Goal: Task Accomplishment & Management: Use online tool/utility

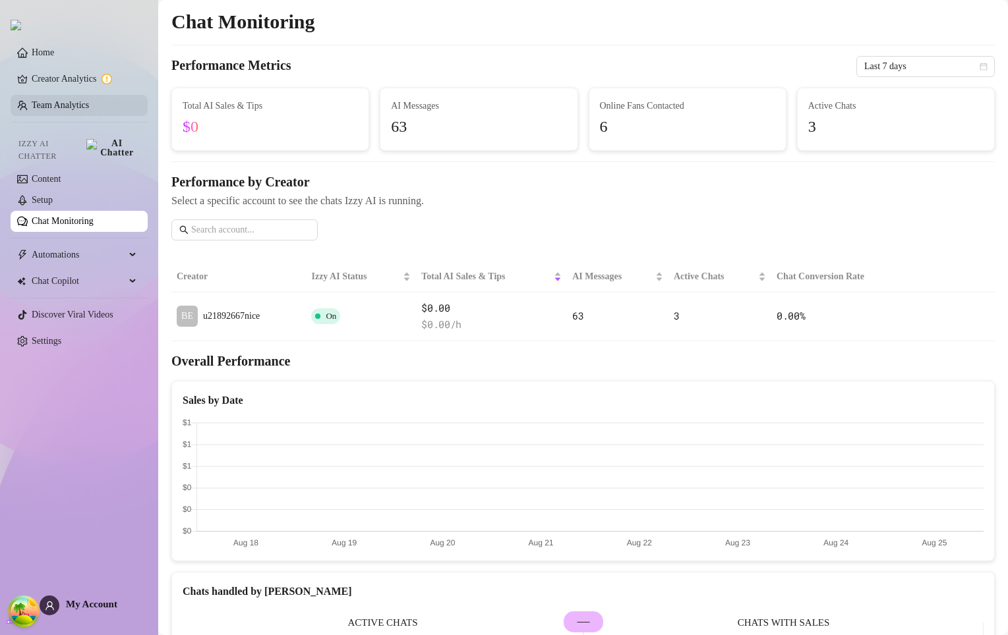
click at [72, 109] on link "Team Analytics" at bounding box center [60, 105] width 57 height 10
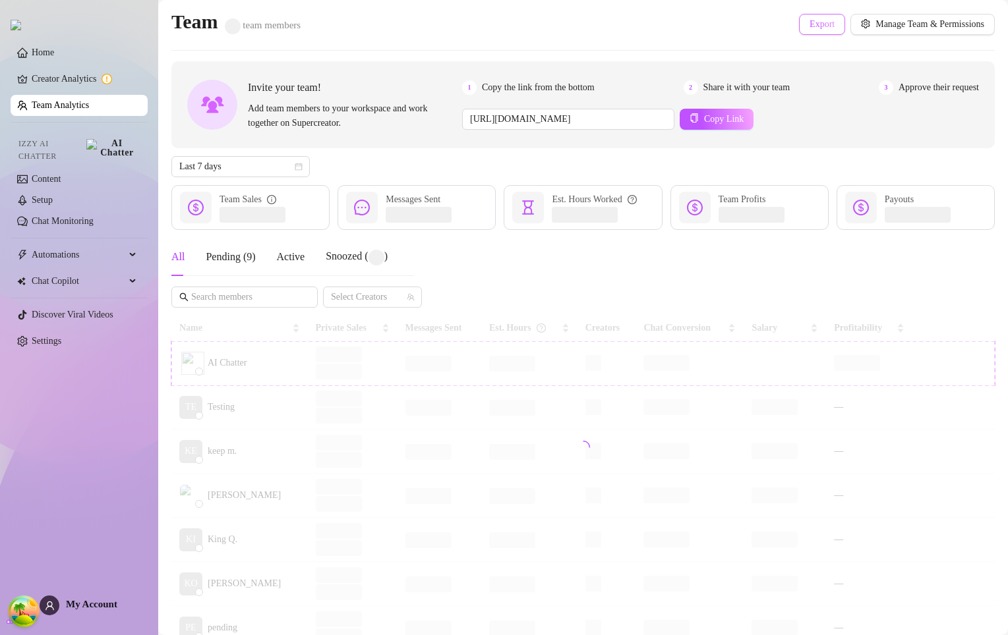
click at [817, 26] on span "Export" at bounding box center [821, 24] width 25 height 11
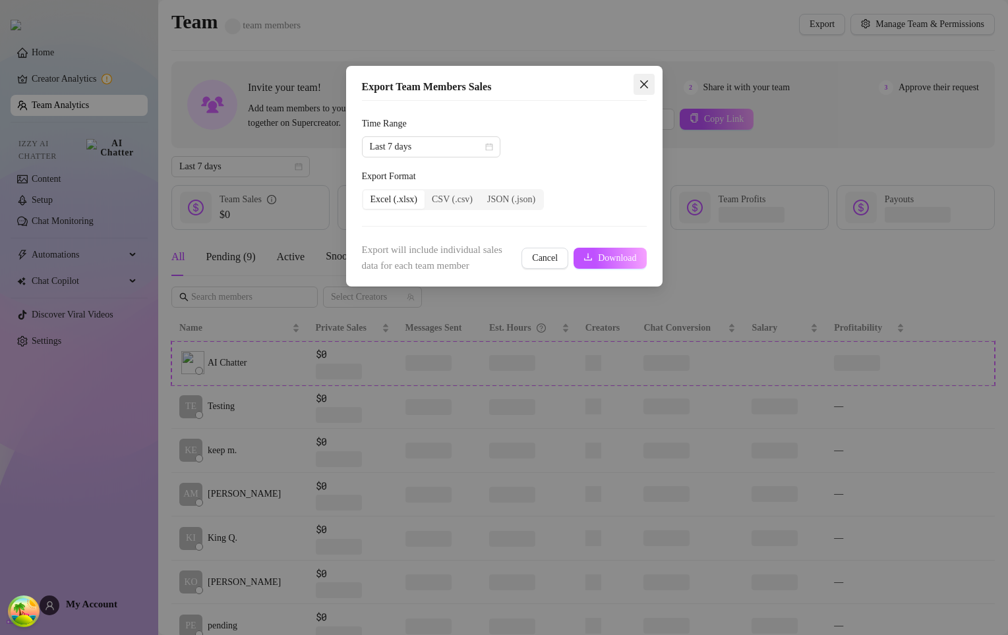
click at [646, 87] on icon "close" at bounding box center [644, 84] width 11 height 11
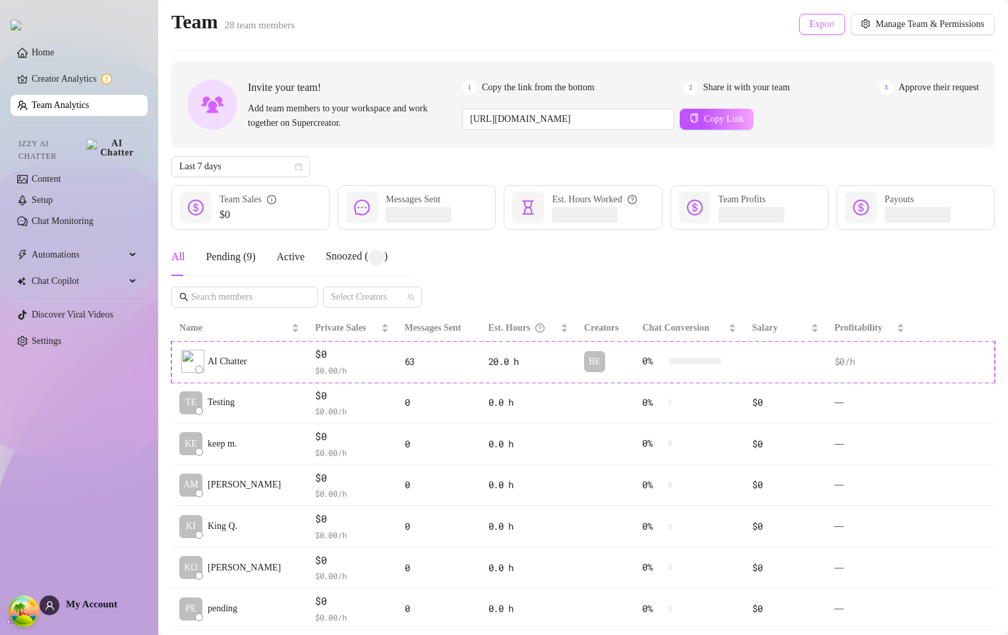
click at [809, 20] on span "Export" at bounding box center [821, 24] width 25 height 11
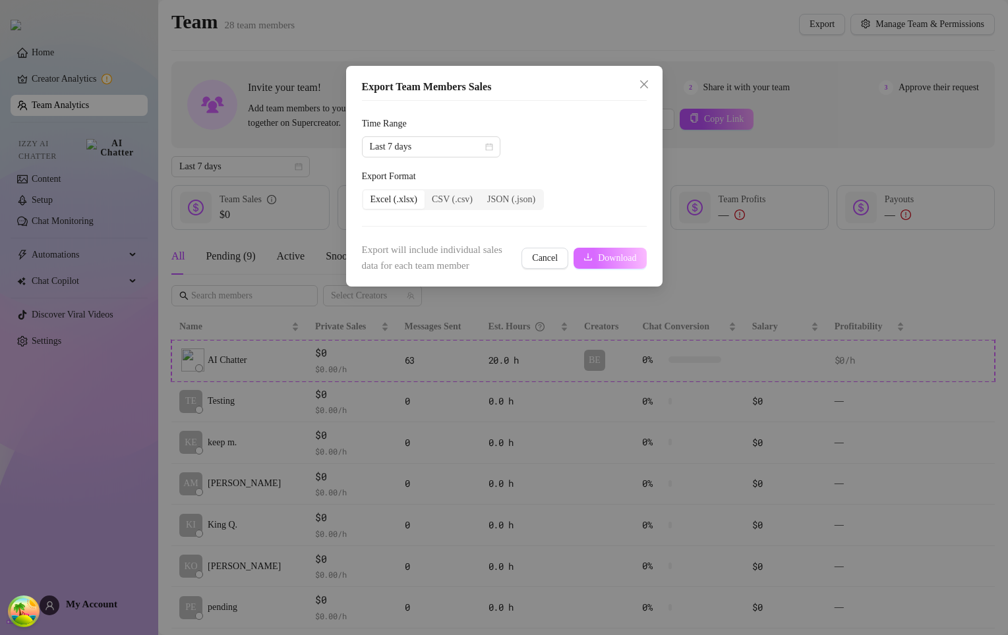
click at [584, 259] on icon "download" at bounding box center [587, 256] width 9 height 9
click at [591, 256] on button "Download" at bounding box center [609, 258] width 72 height 21
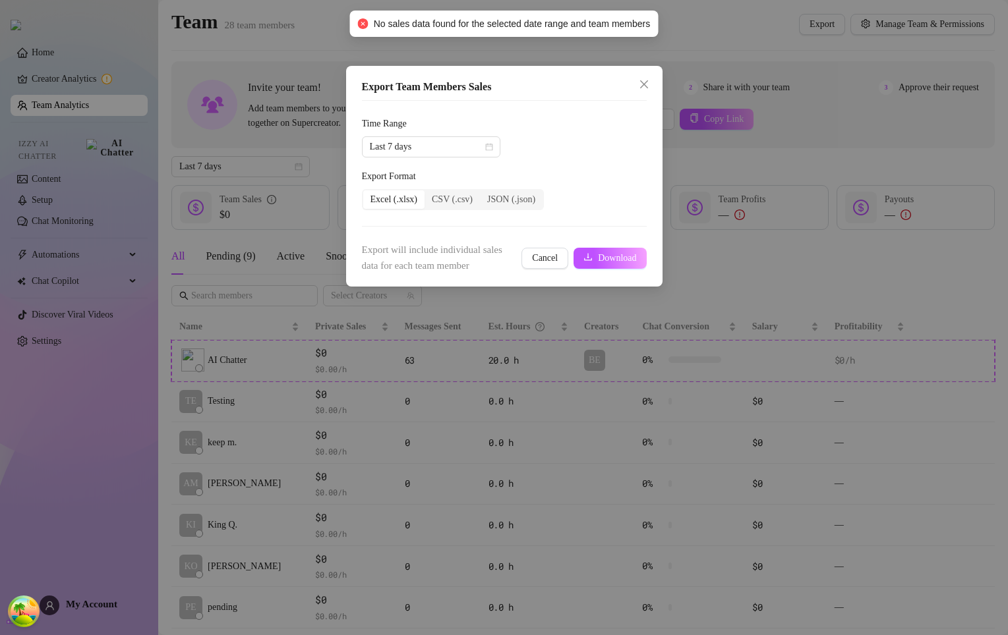
click at [400, 440] on div "Export Team Members Sales Time Range Last 7 days Export Format Excel (.xlsx) CS…" at bounding box center [504, 317] width 1008 height 635
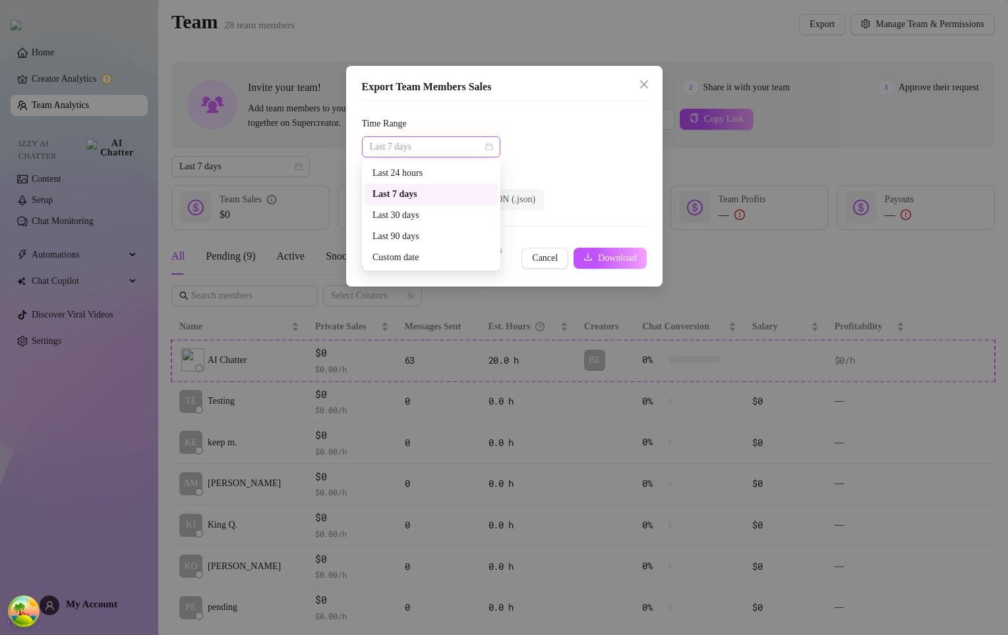
click at [419, 145] on span "Last 7 days" at bounding box center [431, 147] width 123 height 20
click at [413, 235] on div "Last 90 days" at bounding box center [430, 236] width 117 height 14
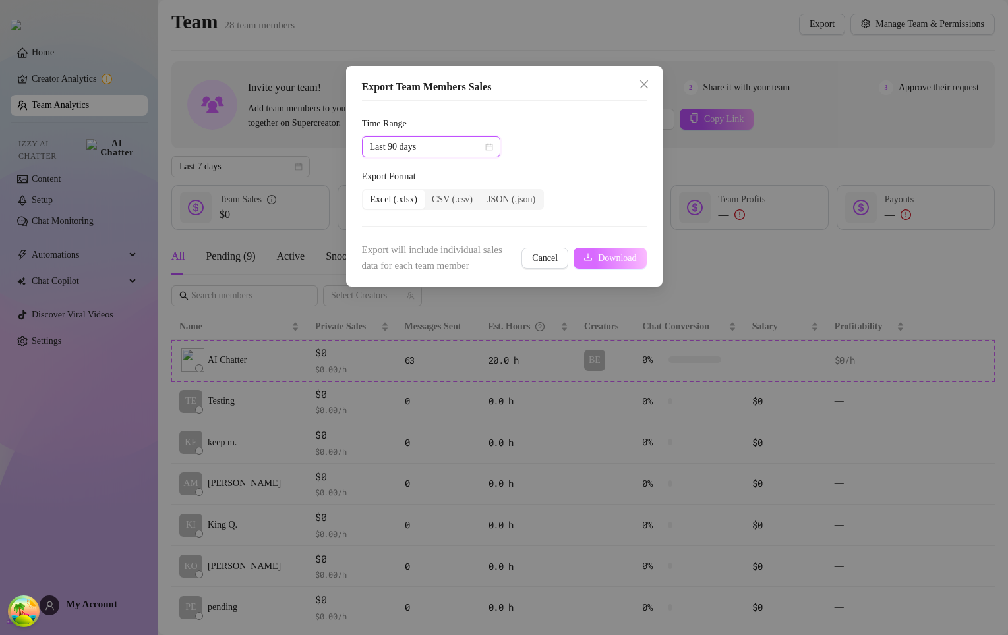
click at [622, 248] on button "Download" at bounding box center [609, 258] width 72 height 21
